Goal: Information Seeking & Learning: Check status

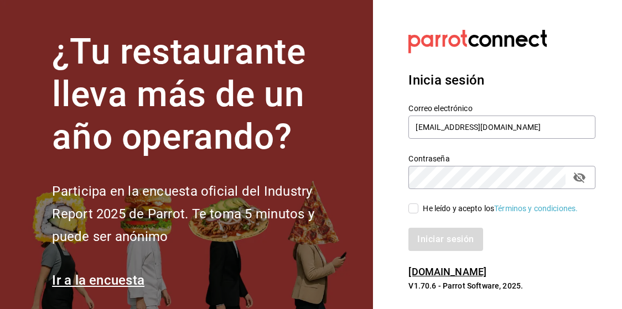
type input "[EMAIL_ADDRESS][DOMAIN_NAME]"
click at [416, 207] on input "He leído y acepto los Términos y condiciones." at bounding box center [413, 209] width 10 height 10
checkbox input "true"
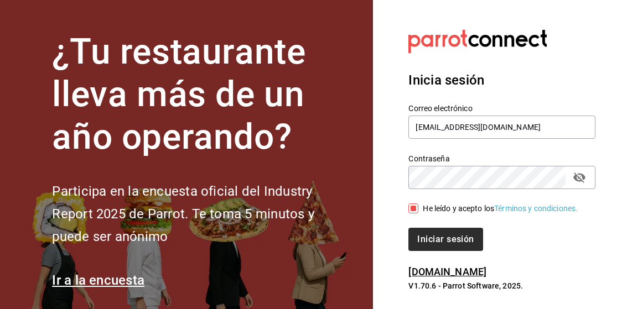
click at [437, 241] on button "Iniciar sesión" at bounding box center [445, 239] width 74 height 23
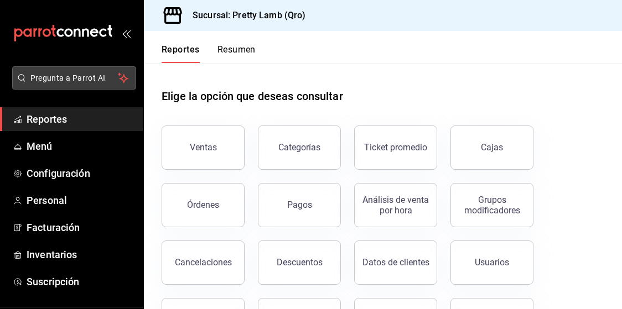
click at [95, 84] on button "Pregunta a Parrot AI" at bounding box center [74, 77] width 124 height 23
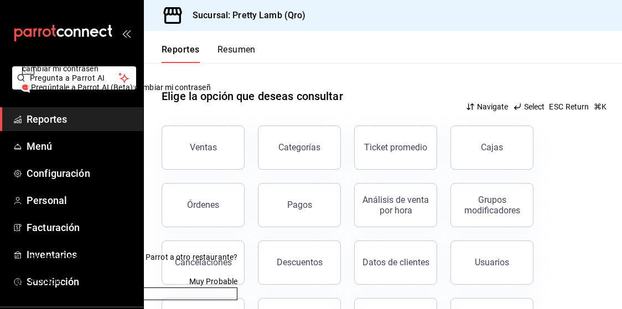
type input "cambiar mi contraseña"
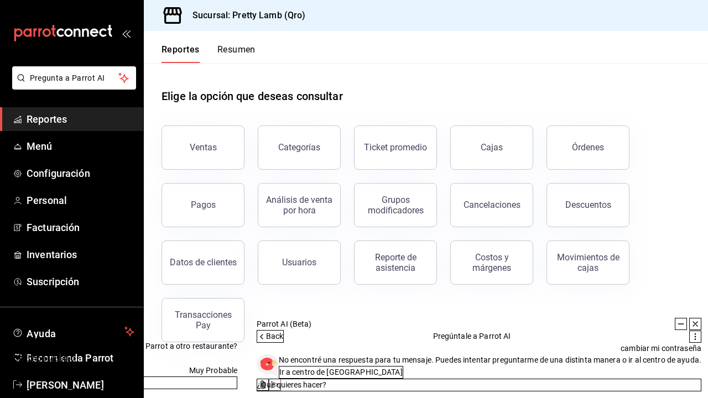
click at [621, 309] on icon at bounding box center [695, 324] width 9 height 9
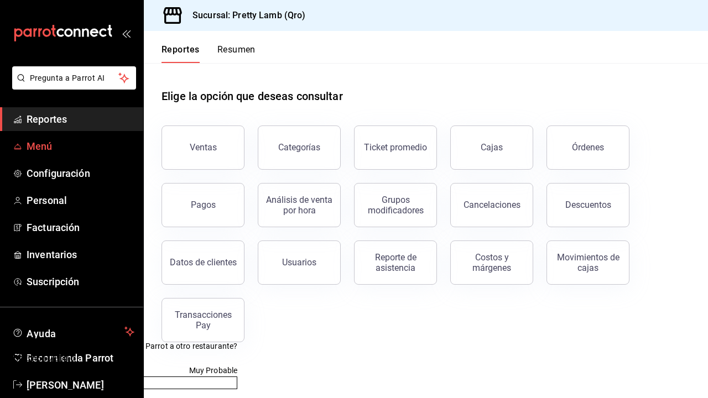
click at [68, 147] on span "Menú" at bounding box center [81, 146] width 108 height 15
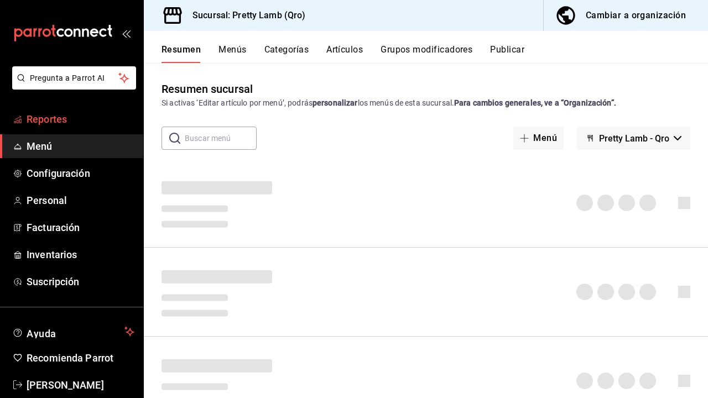
click at [62, 120] on span "Reportes" at bounding box center [81, 119] width 108 height 15
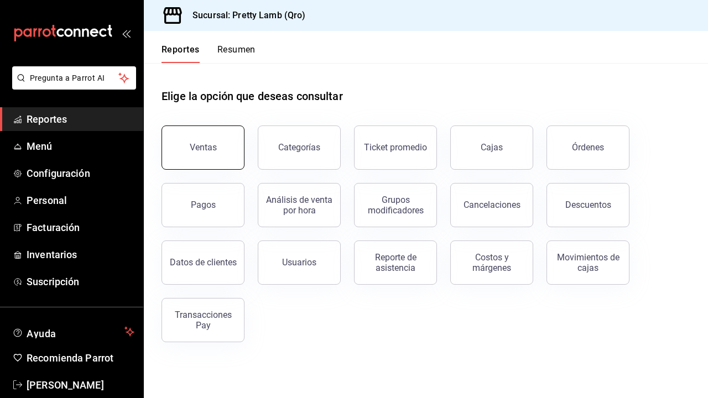
click at [229, 153] on button "Ventas" at bounding box center [203, 148] width 83 height 44
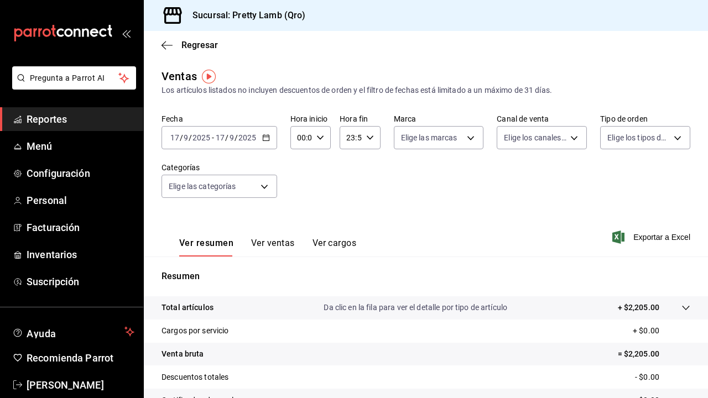
click at [263, 139] on \(Stroke\) "button" at bounding box center [266, 138] width 7 height 6
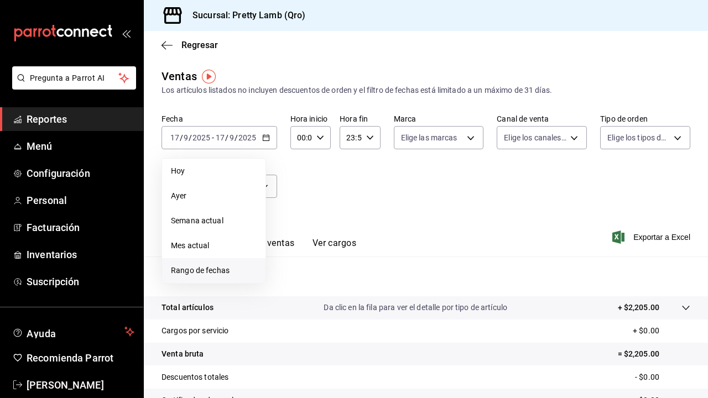
click at [239, 267] on span "Rango de fechas" at bounding box center [214, 271] width 86 height 12
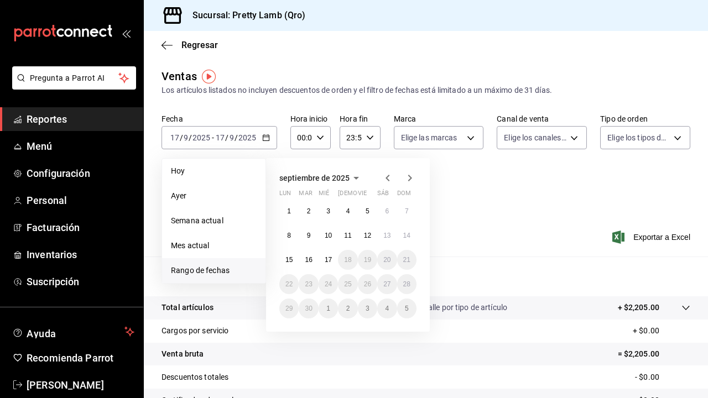
click at [387, 178] on icon "button" at bounding box center [388, 178] width 4 height 7
click at [389, 309] on abbr "30" at bounding box center [387, 309] width 7 height 8
click at [403, 309] on button "31" at bounding box center [406, 309] width 19 height 20
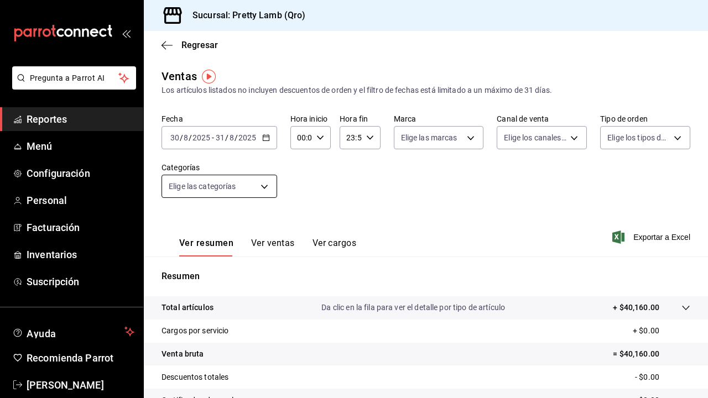
click at [266, 187] on body "Pregunta a Parrot AI Reportes Menú Configuración Personal Facturación Inventari…" at bounding box center [354, 199] width 708 height 398
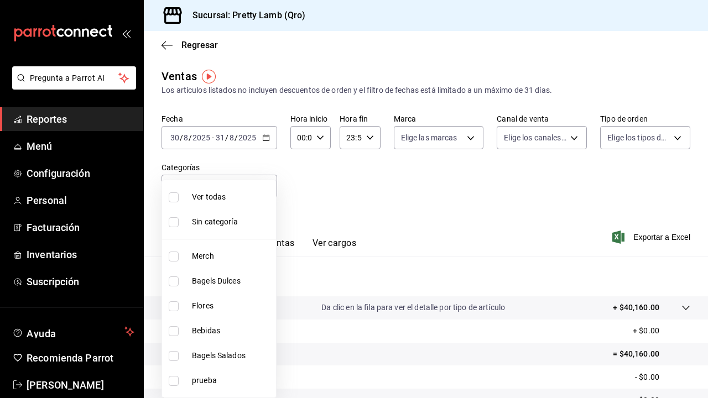
click at [293, 206] on div at bounding box center [354, 199] width 708 height 398
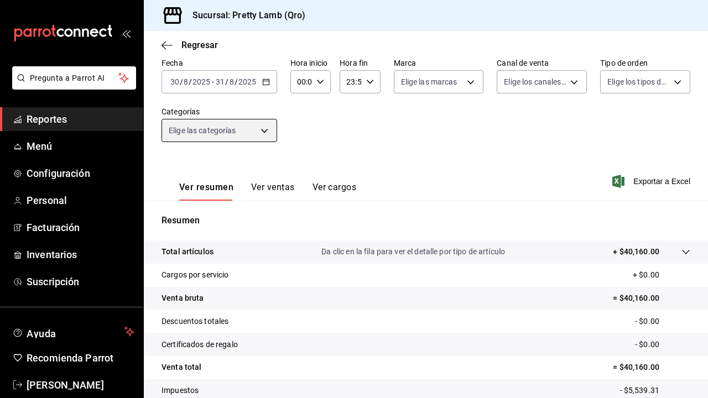
scroll to position [67, 0]
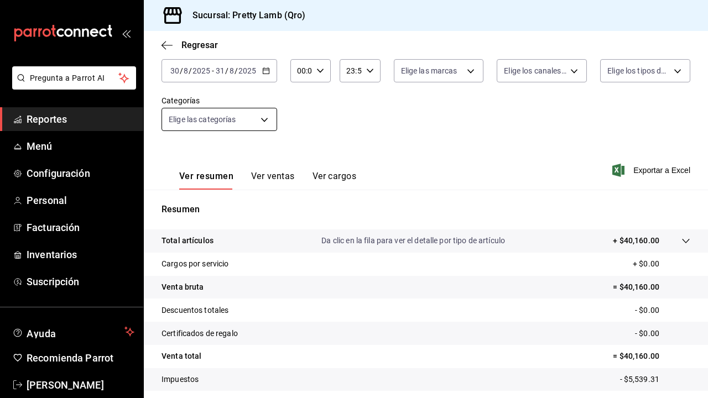
click at [262, 116] on body "Pregunta a Parrot AI Reportes Menú Configuración Personal Facturación Inventari…" at bounding box center [354, 199] width 708 height 398
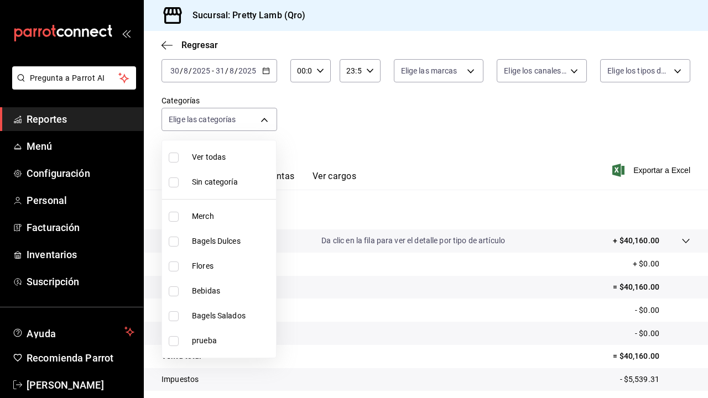
click at [621, 74] on div at bounding box center [354, 199] width 708 height 398
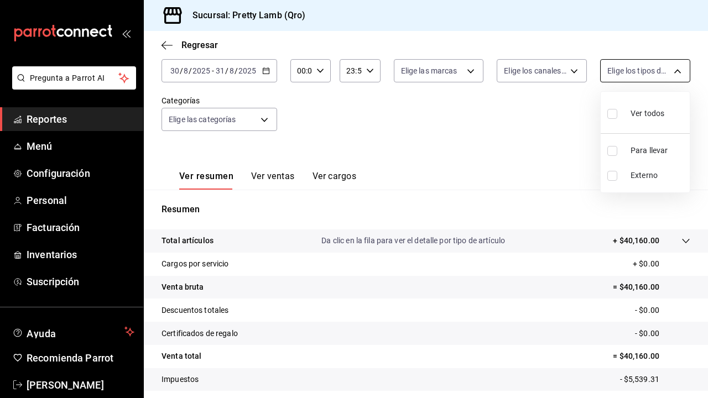
click at [621, 69] on body "Pregunta a Parrot AI Reportes Menú Configuración Personal Facturación Inventari…" at bounding box center [354, 199] width 708 height 398
click at [621, 69] on div at bounding box center [354, 199] width 708 height 398
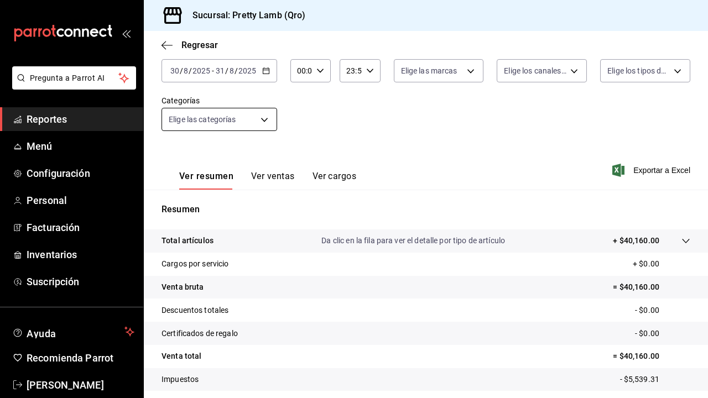
click at [265, 117] on body "Pregunta a Parrot AI Reportes Menú Configuración Personal Facturación Inventari…" at bounding box center [354, 199] width 708 height 398
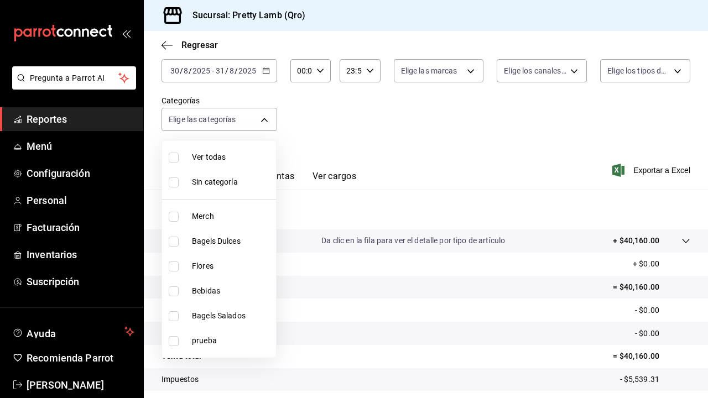
click at [227, 284] on li "Bebidas" at bounding box center [219, 291] width 114 height 25
type input "05085ffe-e47e-443d-b732-4e8606ee6f3d"
checkbox input "true"
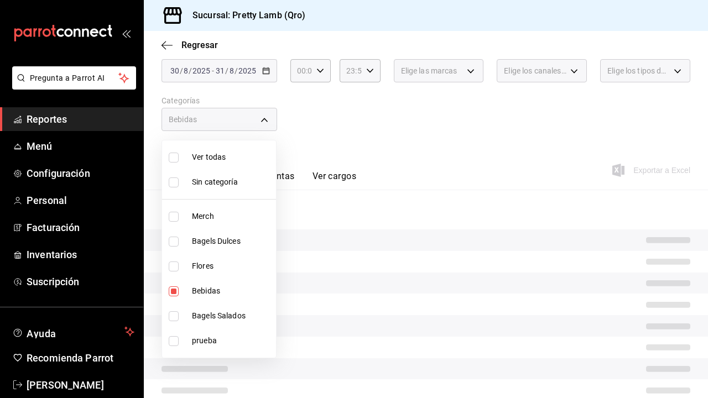
click at [268, 121] on div at bounding box center [354, 199] width 708 height 398
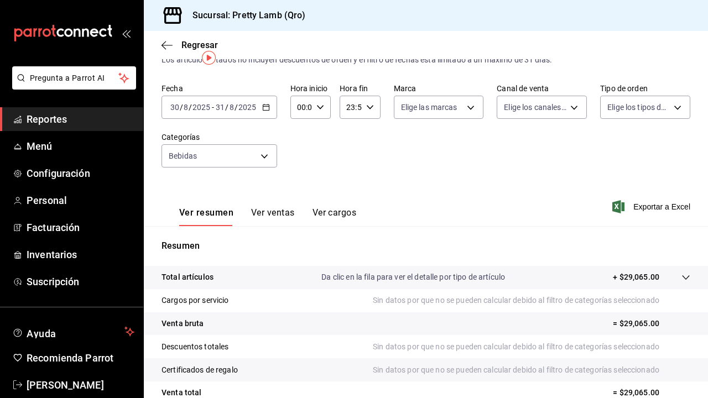
scroll to position [19, 0]
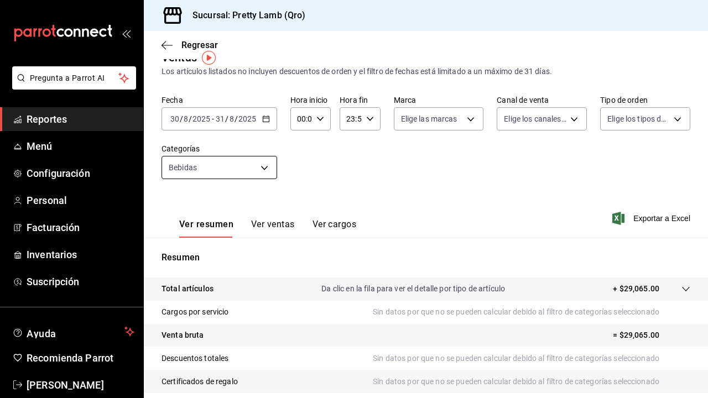
click at [265, 172] on body "Pregunta a Parrot AI Reportes Menú Configuración Personal Facturación Inventari…" at bounding box center [354, 199] width 708 height 398
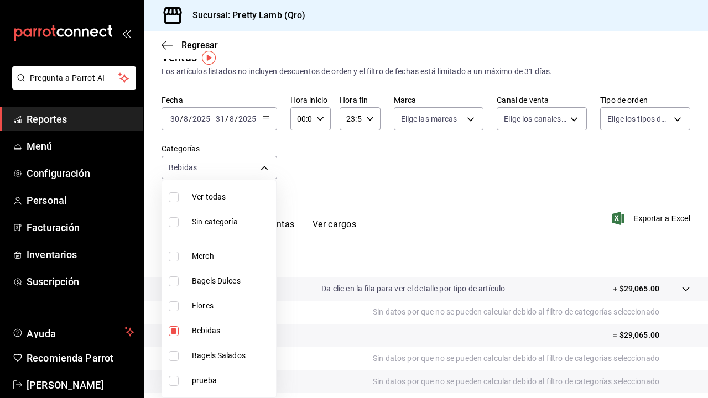
click at [520, 144] on div at bounding box center [354, 199] width 708 height 398
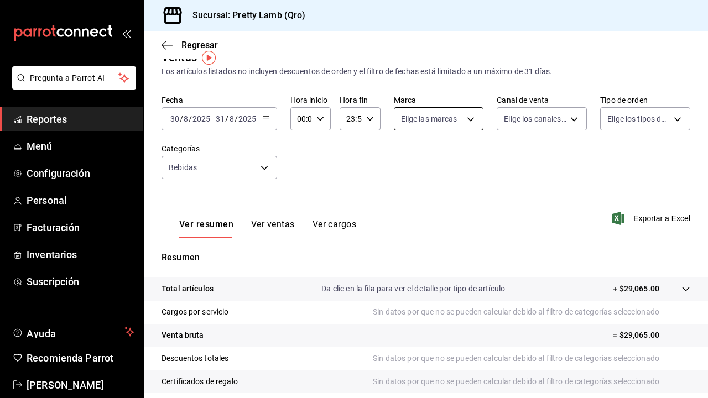
click at [459, 121] on body "Pregunta a Parrot AI Reportes Menú Configuración Personal Facturación Inventari…" at bounding box center [354, 199] width 708 height 398
click at [459, 121] on div at bounding box center [354, 199] width 708 height 398
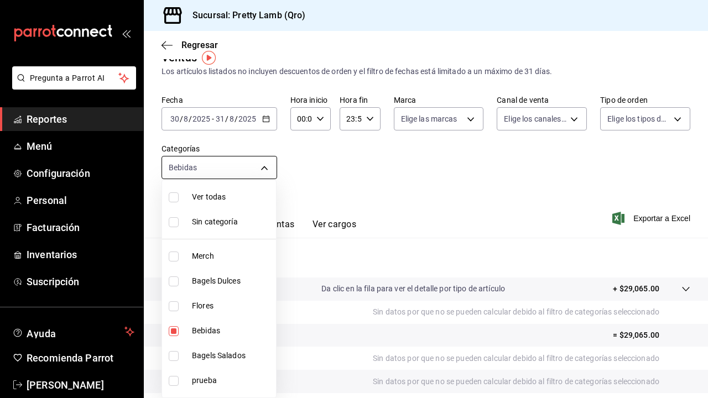
click at [256, 167] on body "Pregunta a Parrot AI Reportes Menú Configuración Personal Facturación Inventari…" at bounding box center [354, 199] width 708 height 398
click at [256, 167] on div at bounding box center [354, 199] width 708 height 398
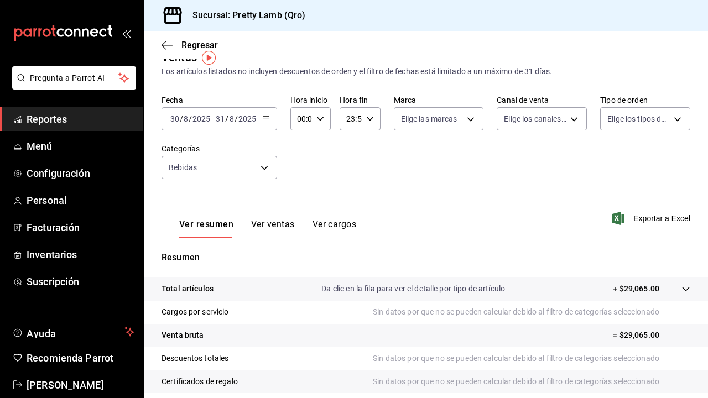
click at [66, 117] on span "Reportes" at bounding box center [81, 119] width 108 height 15
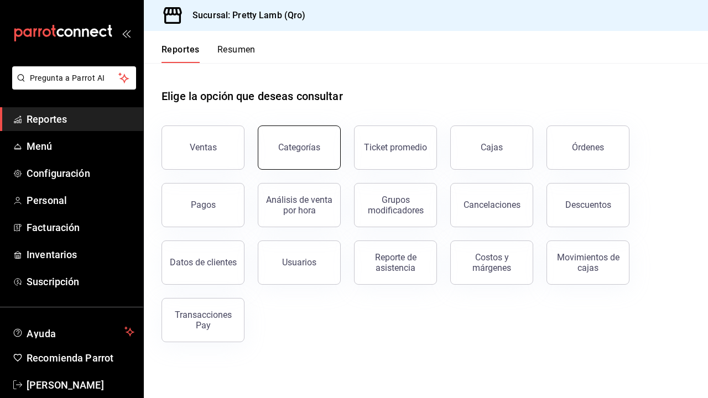
click at [297, 145] on div "Categorías" at bounding box center [299, 147] width 42 height 11
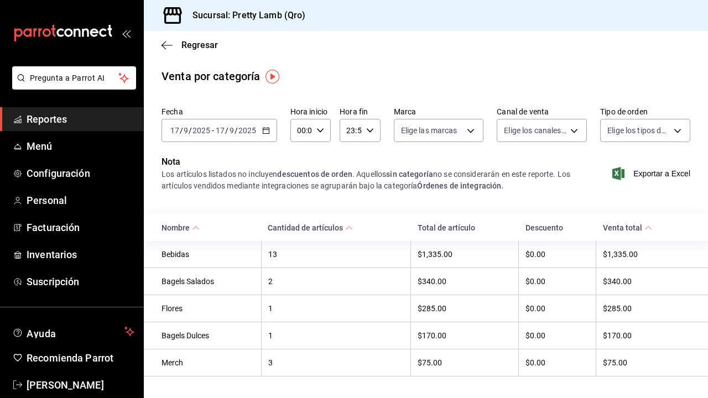
click at [106, 117] on span "Reportes" at bounding box center [81, 119] width 108 height 15
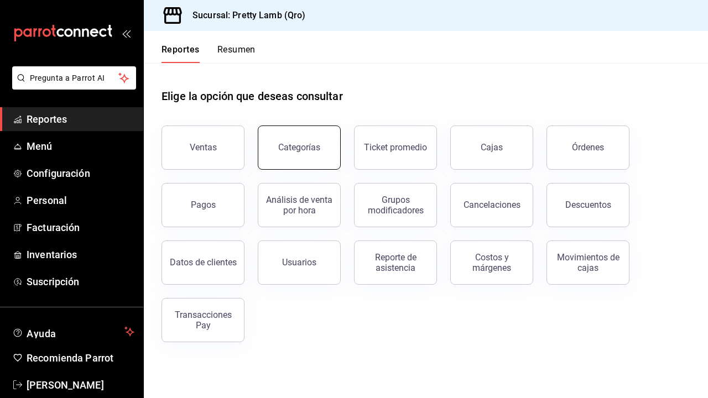
click at [320, 147] on button "Categorías" at bounding box center [299, 148] width 83 height 44
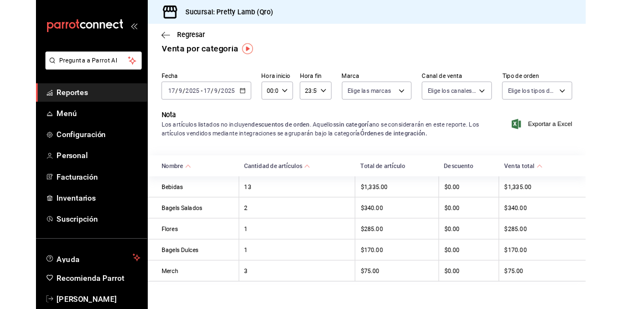
scroll to position [14, 0]
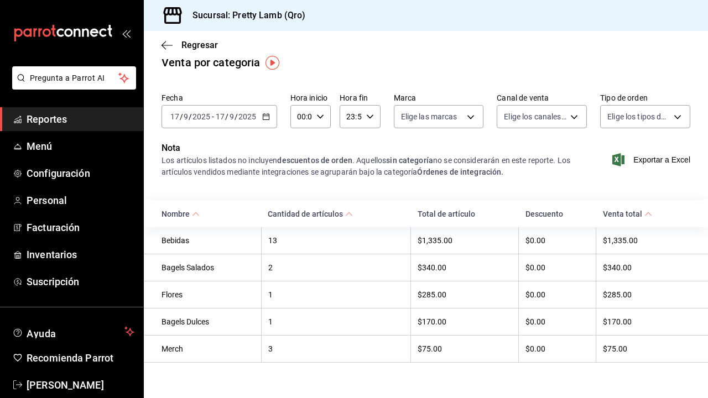
click at [276, 242] on div "13" at bounding box center [336, 240] width 136 height 9
click at [324, 240] on div "13" at bounding box center [336, 240] width 136 height 9
